Goal: Task Accomplishment & Management: Use online tool/utility

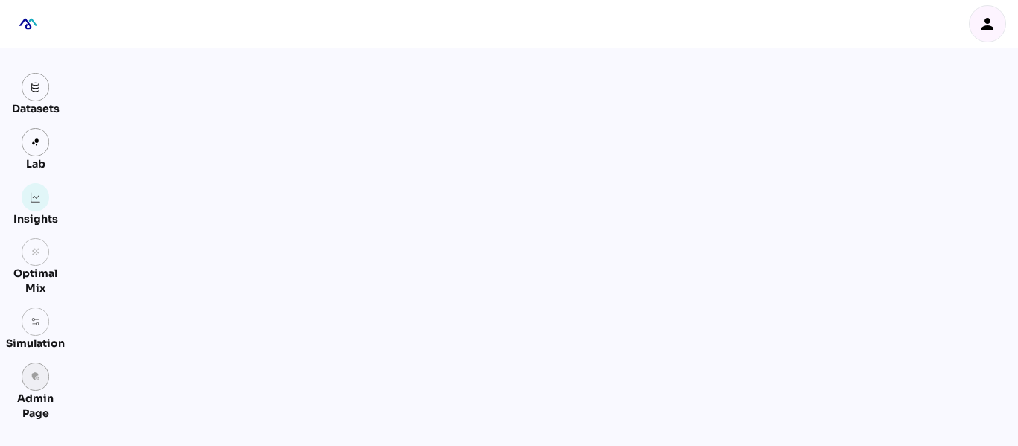
click at [36, 379] on icon "admin_panel_settings" at bounding box center [36, 377] width 10 height 10
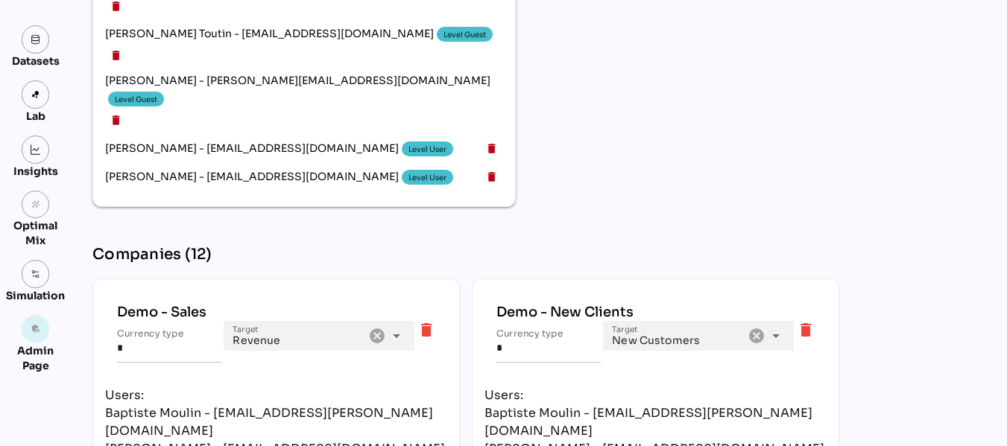
scroll to position [2852, 0]
type input "**********"
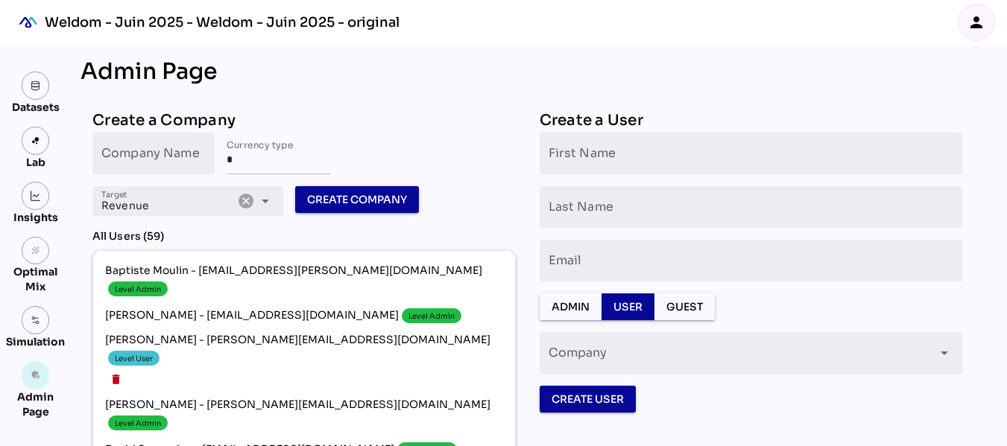
scroll to position [0, 0]
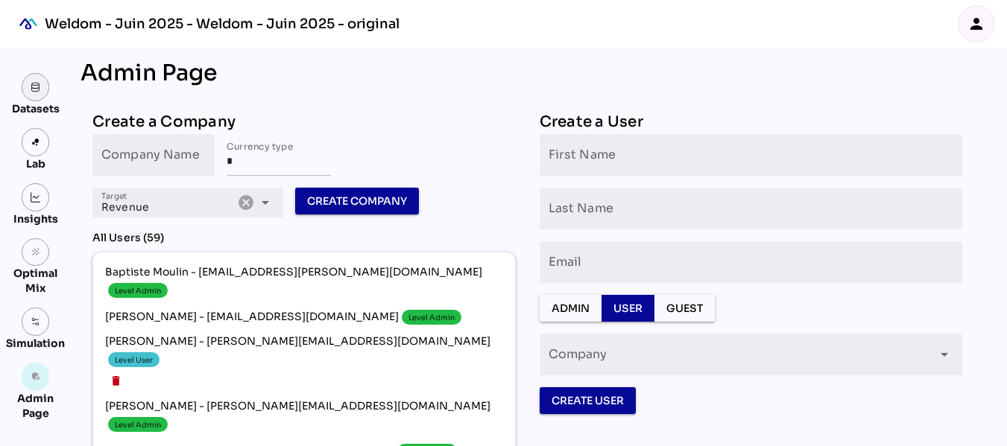
click at [39, 89] on img at bounding box center [36, 87] width 10 height 10
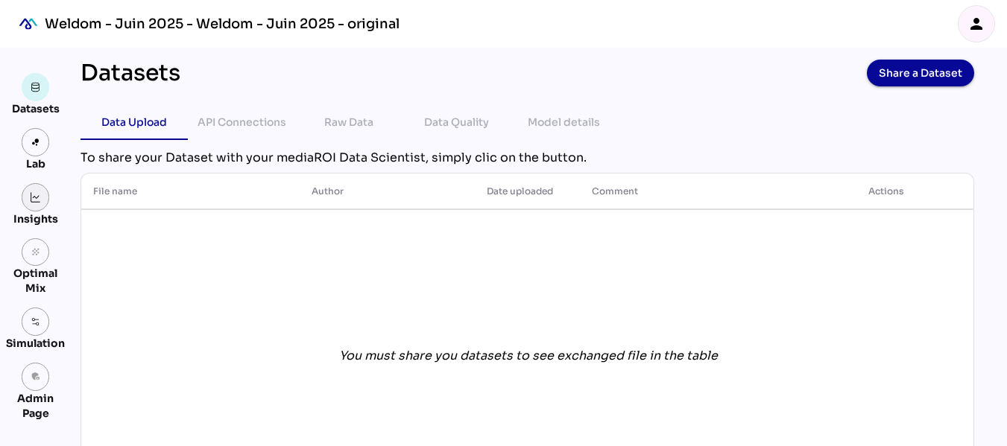
click at [42, 190] on link at bounding box center [36, 197] width 28 height 28
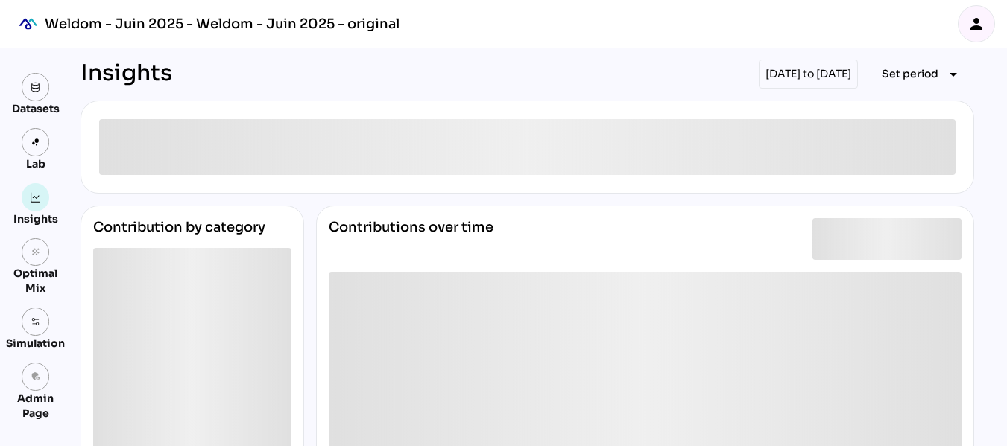
click at [982, 21] on icon "person" at bounding box center [976, 24] width 18 height 18
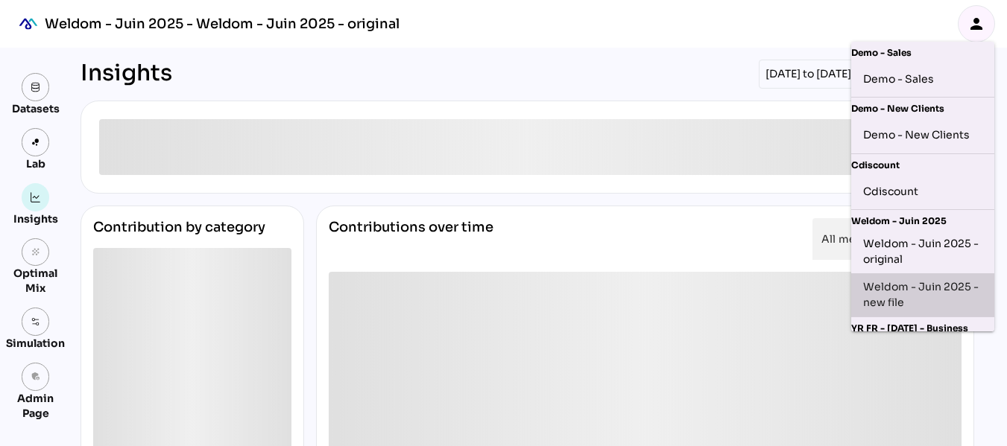
click at [926, 295] on div "Weldom - Juin 2025 - new file" at bounding box center [922, 294] width 119 height 31
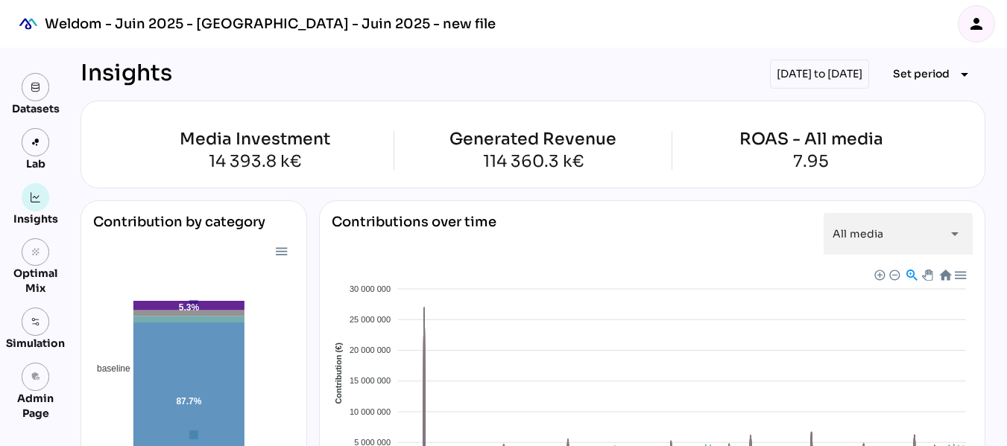
click at [770, 78] on div "[DATE] to [DATE]" at bounding box center [819, 74] width 99 height 29
click at [936, 73] on span "Set period" at bounding box center [921, 74] width 57 height 18
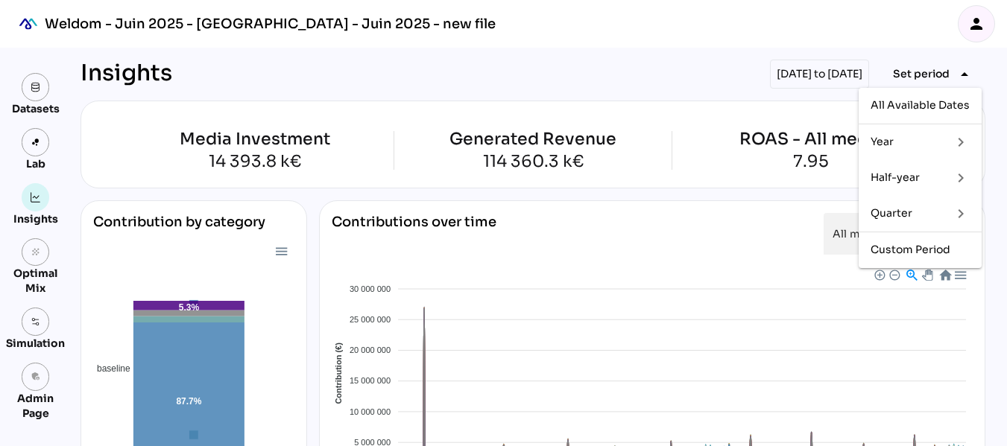
click at [893, 202] on div "Quarter" at bounding box center [904, 214] width 69 height 24
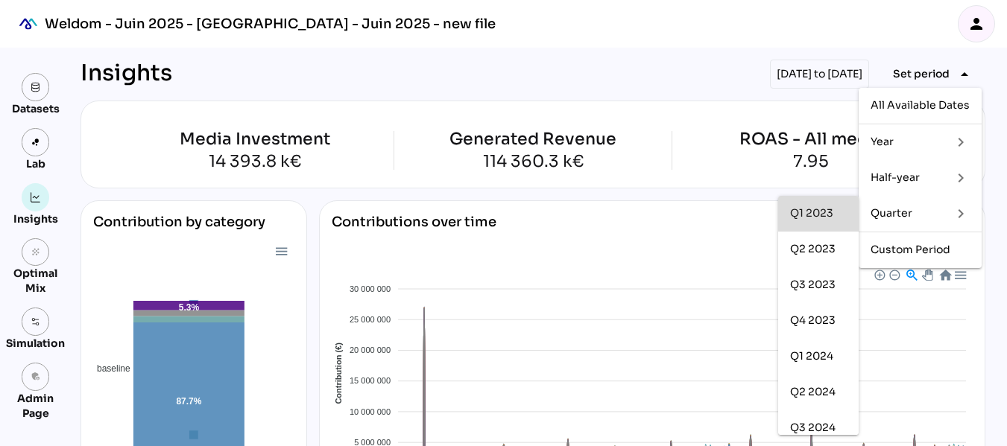
click at [826, 220] on div "Q1 2023" at bounding box center [818, 214] width 57 height 24
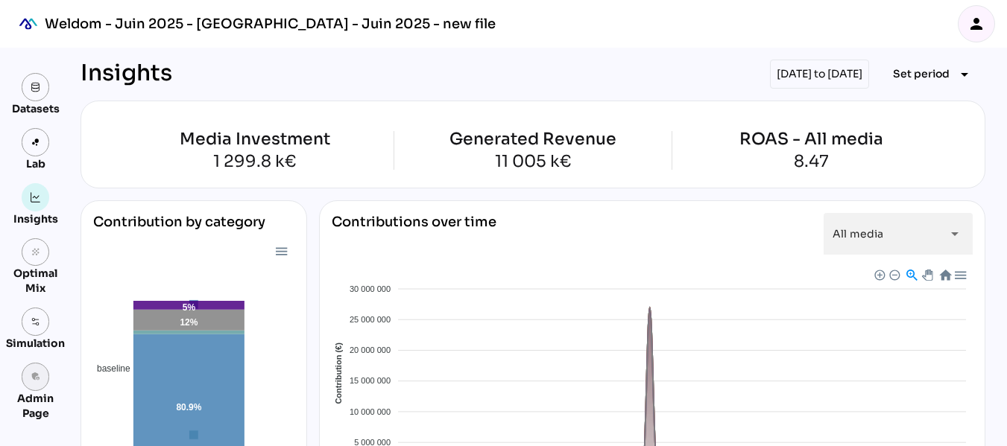
click at [38, 384] on link "admin_panel_settings" at bounding box center [36, 377] width 28 height 28
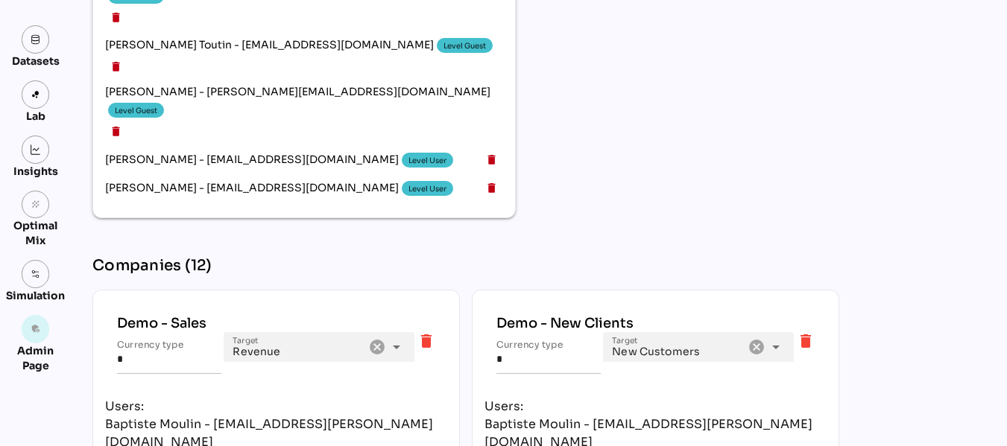
scroll to position [2843, 0]
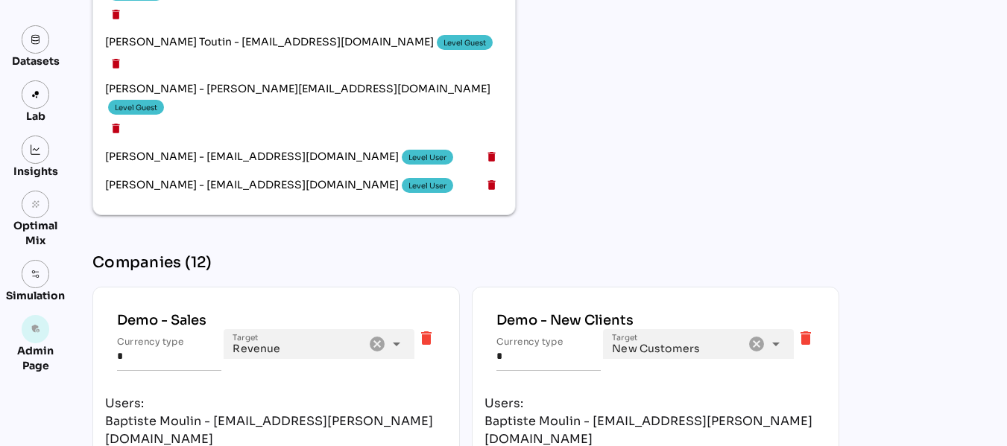
type input "**********"
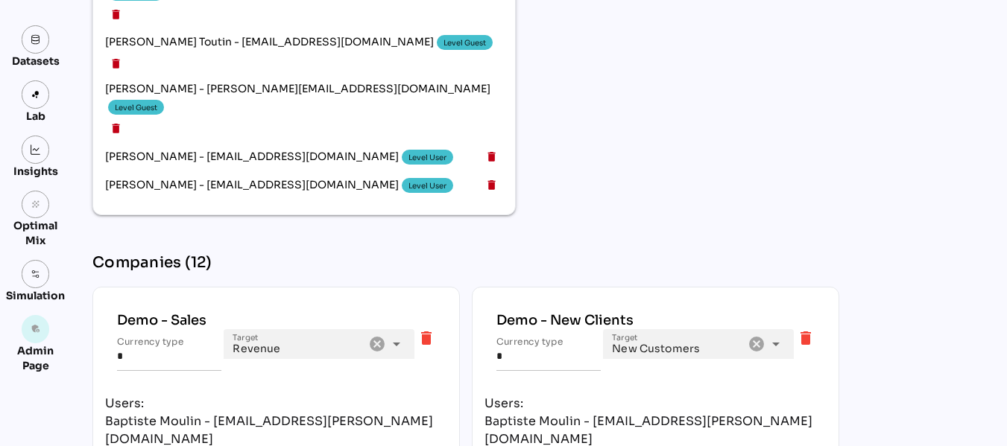
type input "**********"
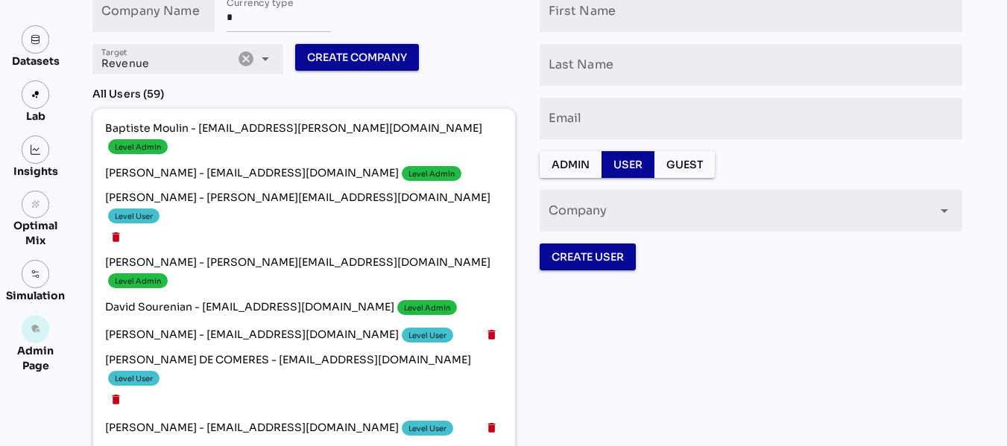
scroll to position [0, 0]
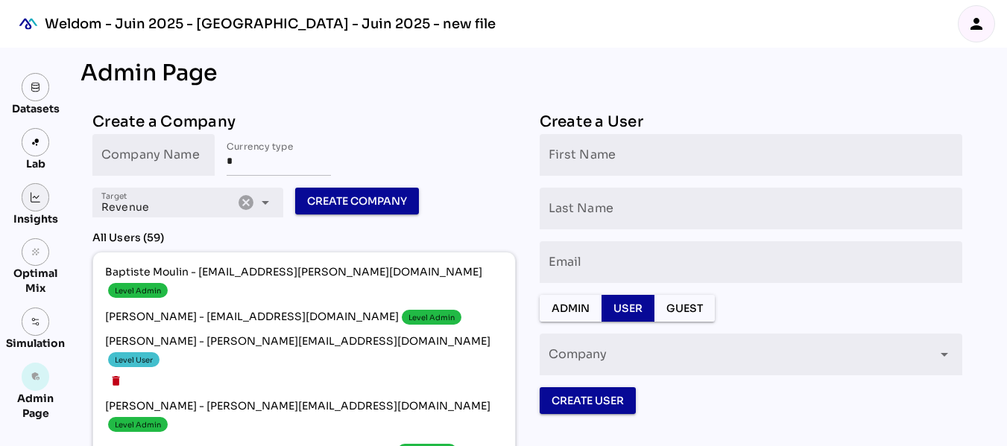
click at [43, 196] on link at bounding box center [36, 197] width 28 height 28
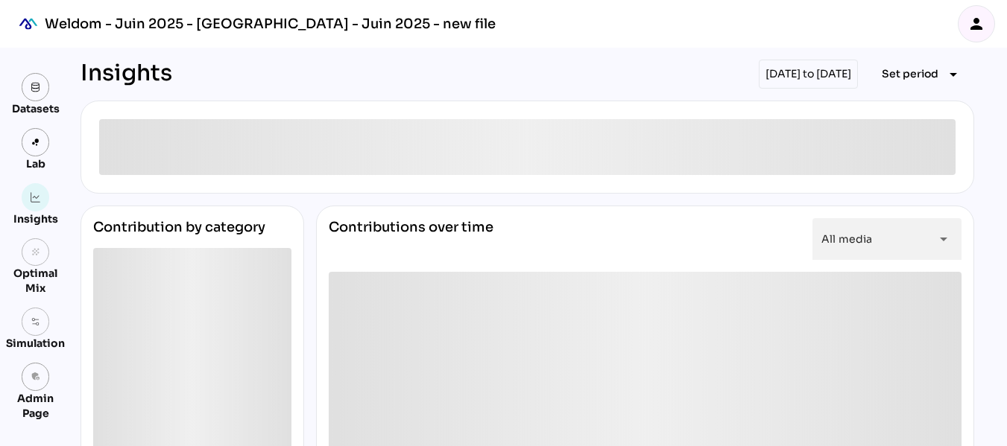
click at [988, 25] on div "person" at bounding box center [976, 24] width 36 height 36
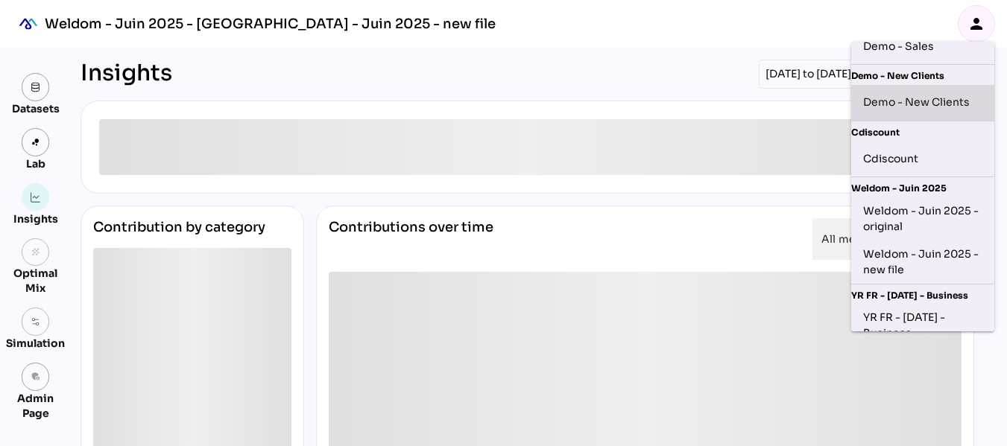
scroll to position [35, 0]
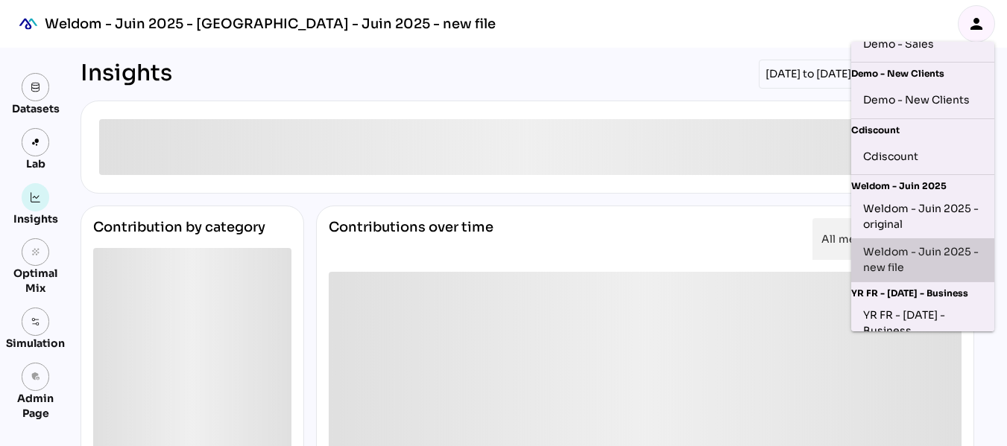
click at [923, 255] on div "Weldom - Juin 2025 - new file" at bounding box center [922, 259] width 119 height 31
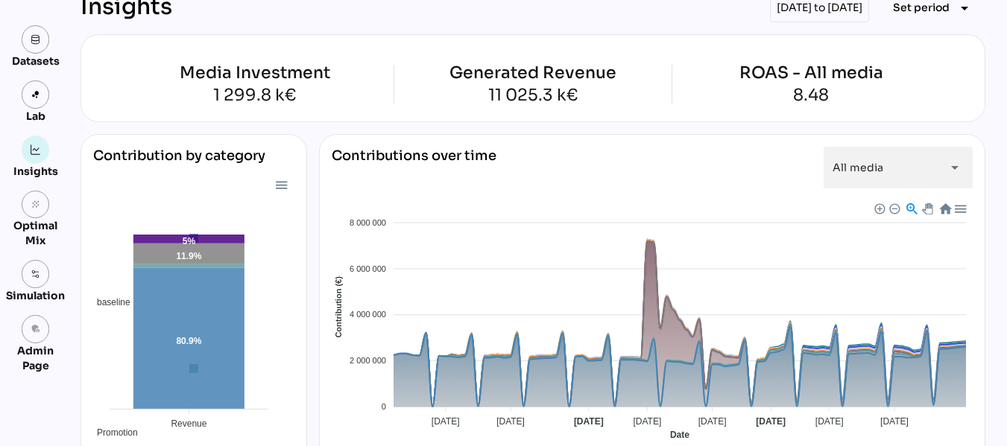
scroll to position [67, 0]
click at [915, 9] on span "Set period" at bounding box center [921, 7] width 57 height 18
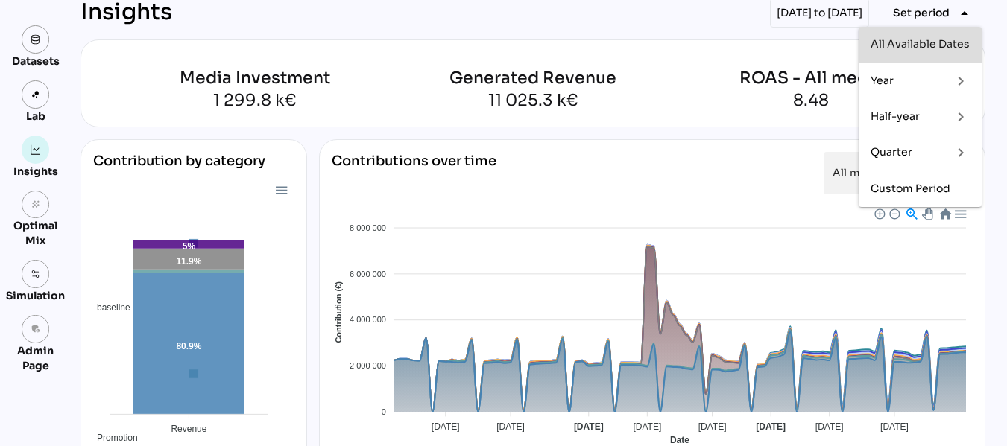
click at [910, 48] on div "All Available Dates" at bounding box center [919, 44] width 99 height 13
